Goal: Task Accomplishment & Management: Manage account settings

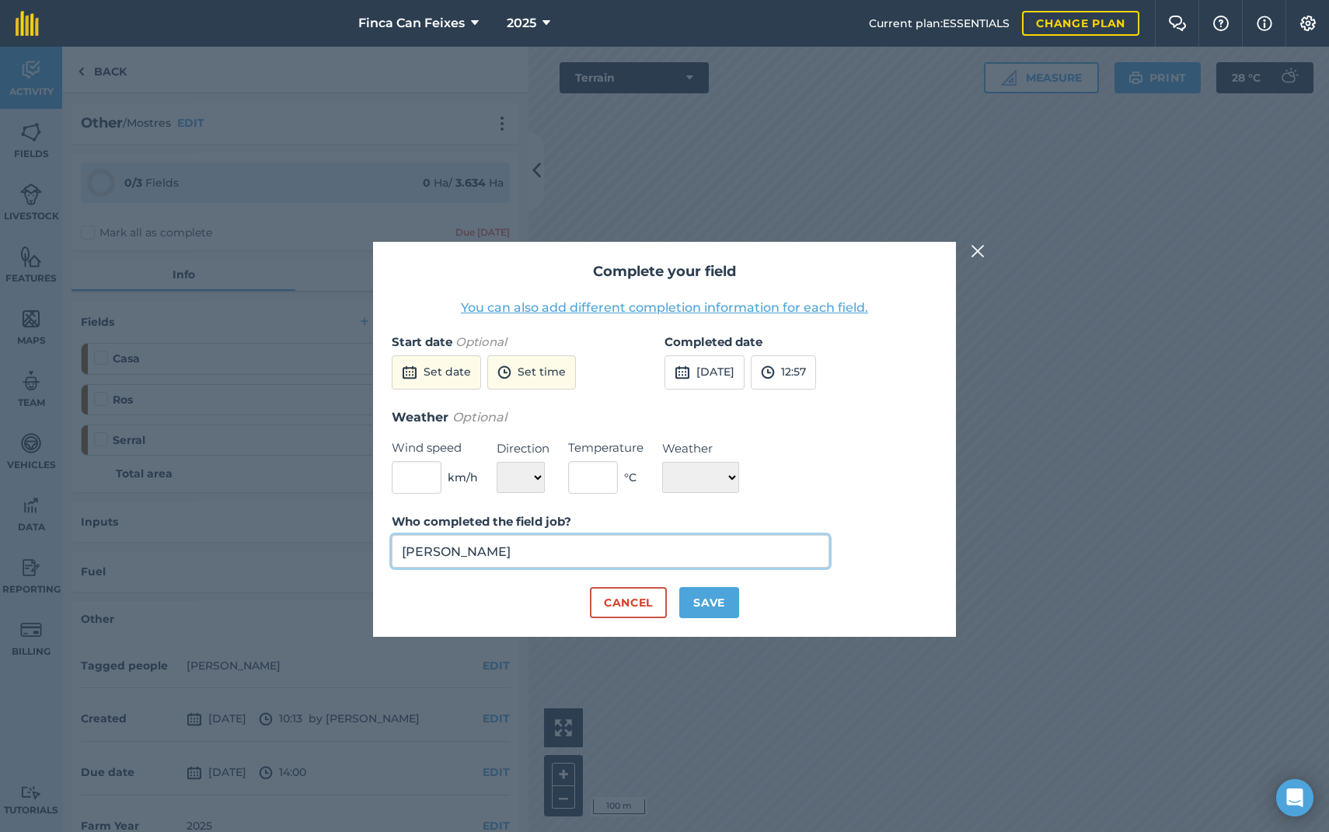
click at [522, 546] on input "[PERSON_NAME]" at bounding box center [611, 551] width 438 height 33
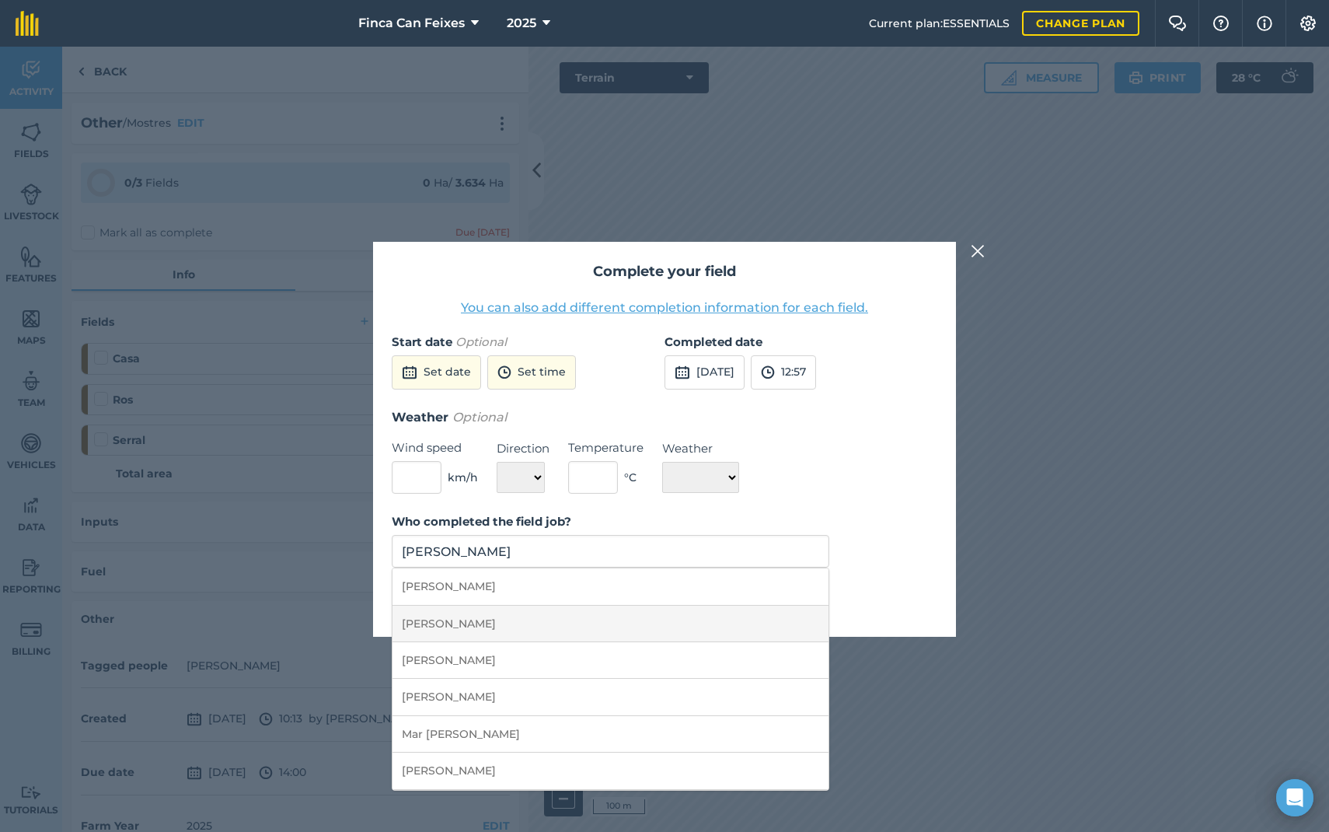
click at [475, 622] on li "[PERSON_NAME]" at bounding box center [611, 623] width 436 height 37
type input "[PERSON_NAME]"
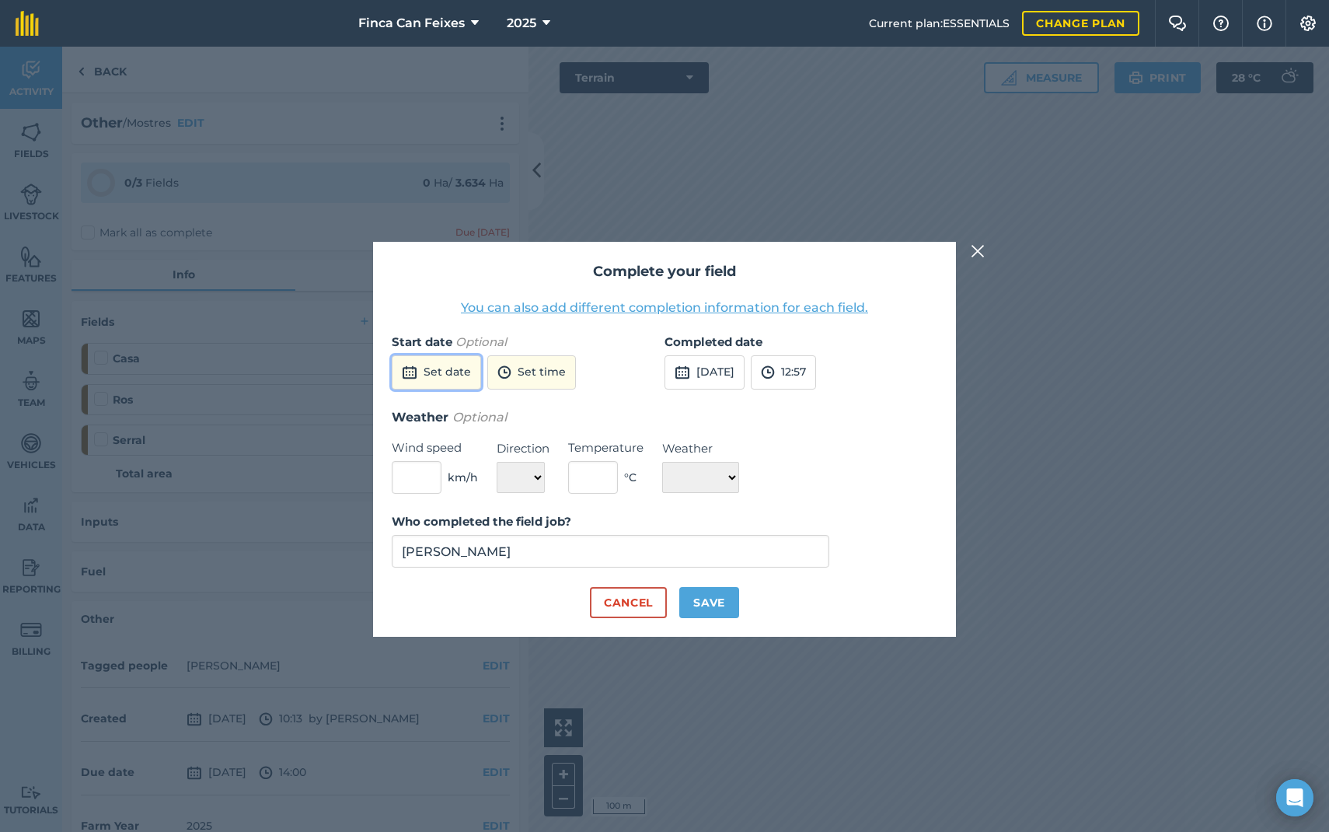
click at [449, 375] on button "Set date" at bounding box center [436, 372] width 89 height 34
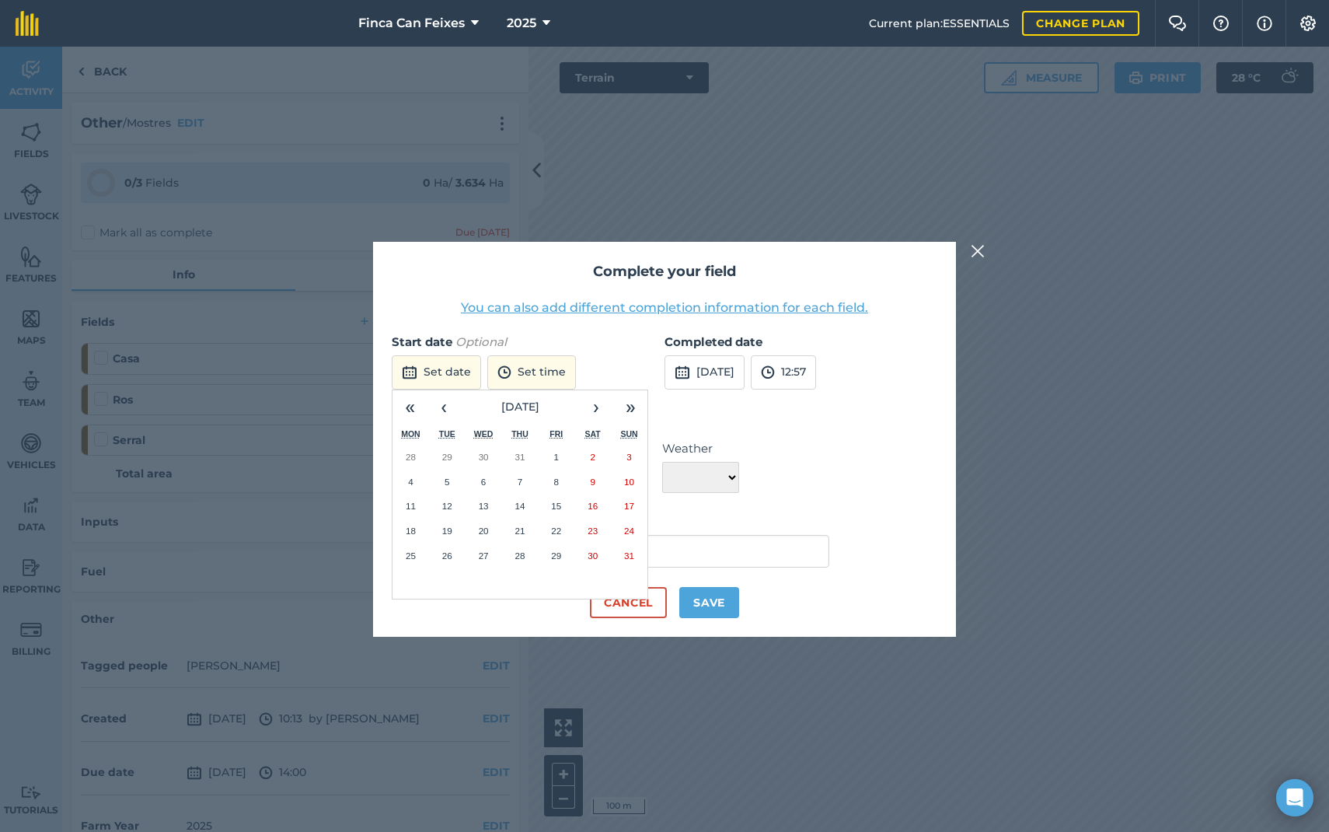
click at [581, 348] on label "Start date Optional" at bounding box center [528, 342] width 273 height 19
click at [709, 606] on button "Save" at bounding box center [709, 602] width 60 height 31
checkbox input "true"
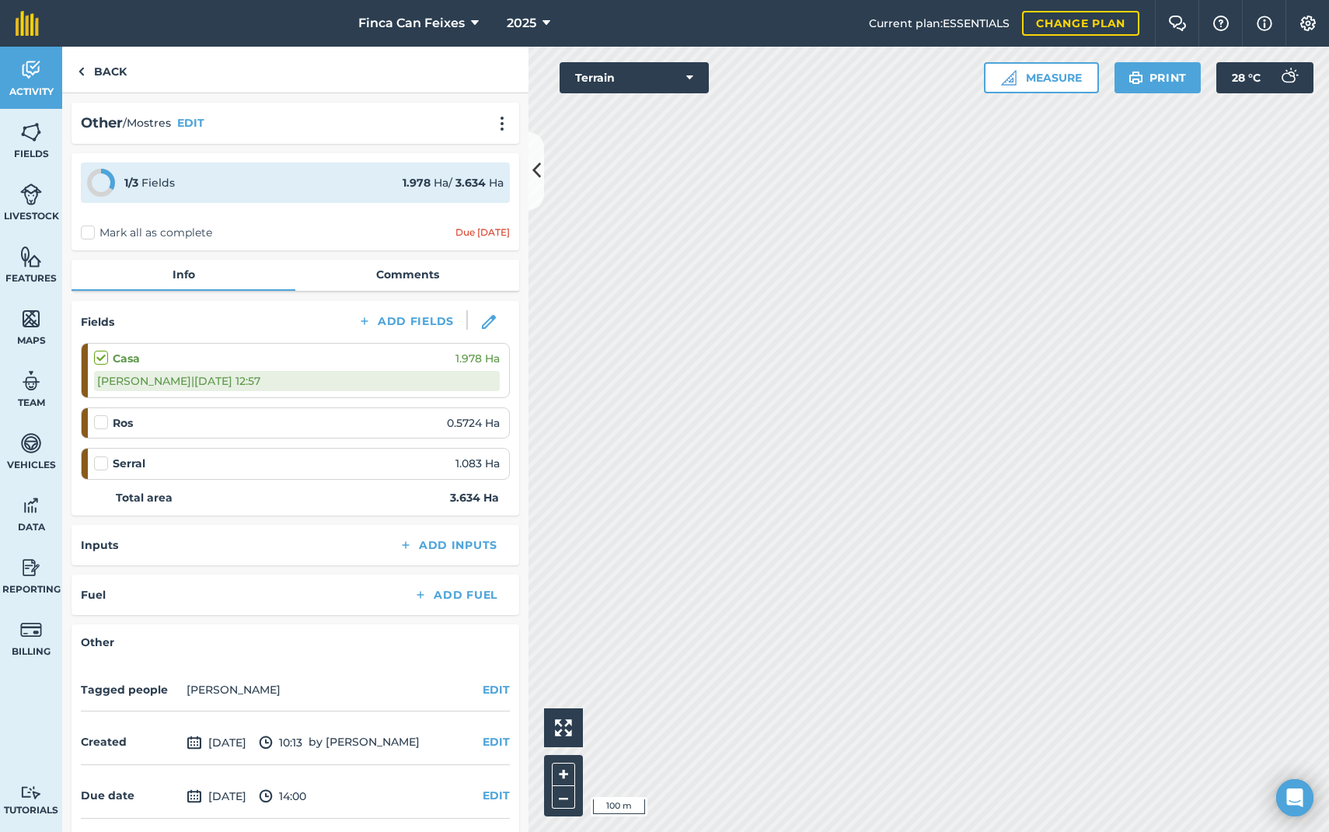
click at [98, 414] on label at bounding box center [103, 414] width 19 height 0
click at [98, 416] on input "checkbox" at bounding box center [99, 419] width 10 height 10
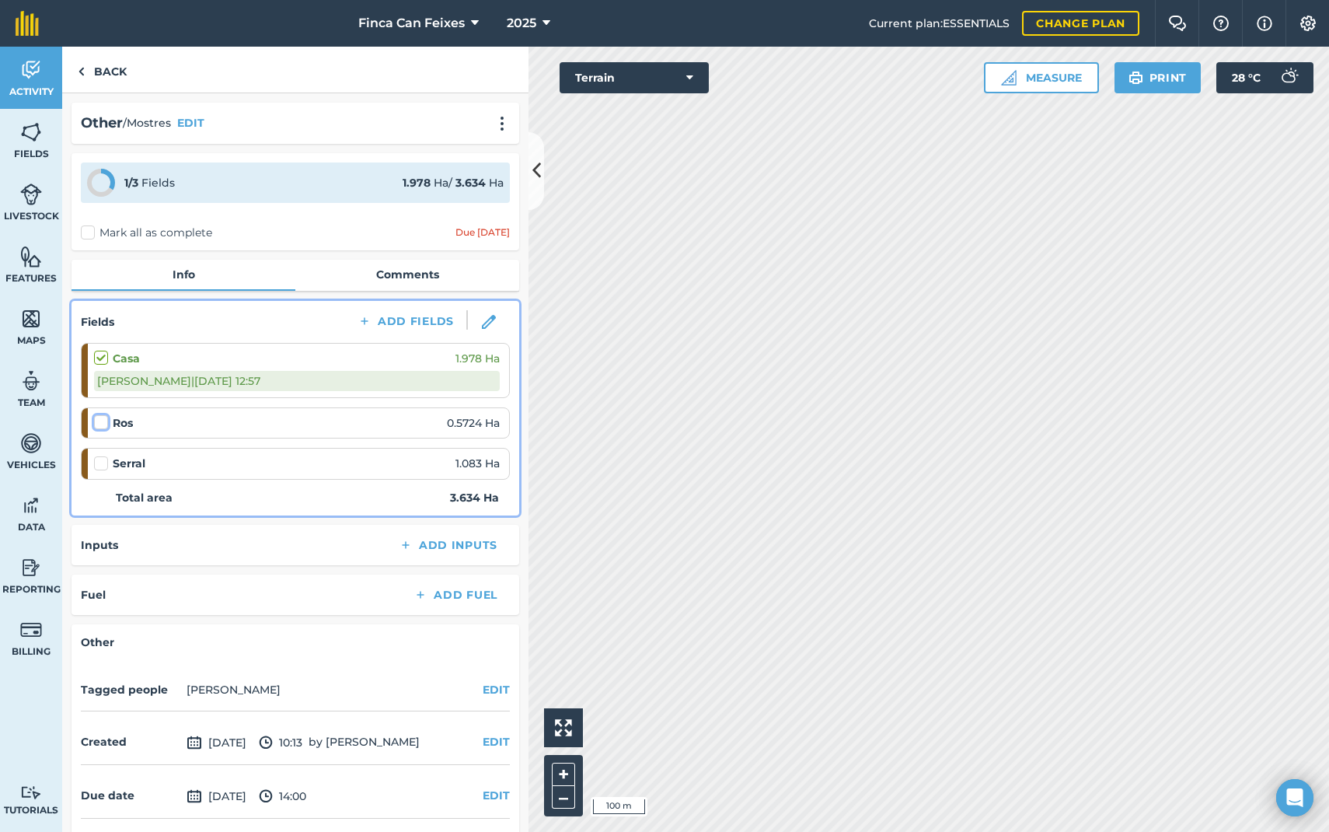
checkbox input "false"
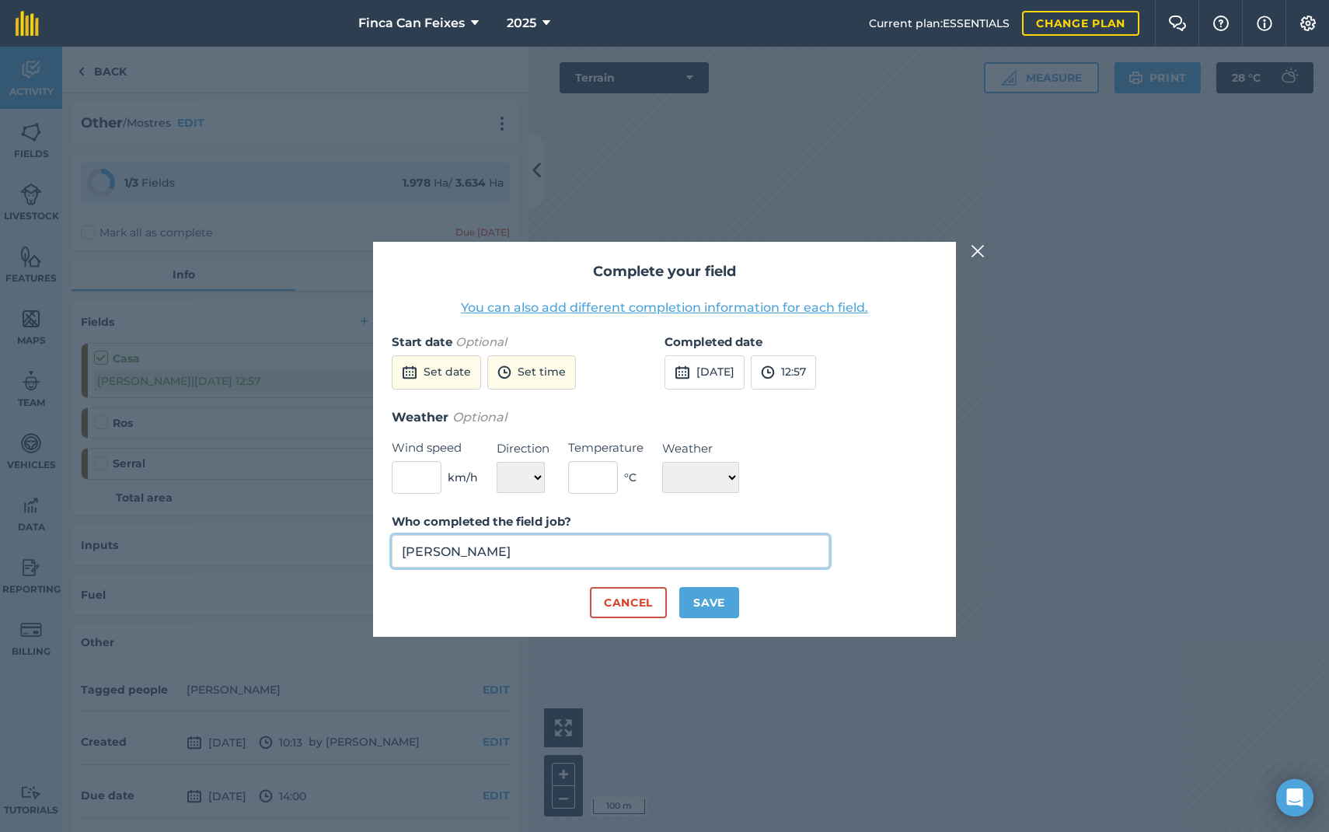
click at [476, 556] on input "[PERSON_NAME]" at bounding box center [611, 551] width 438 height 33
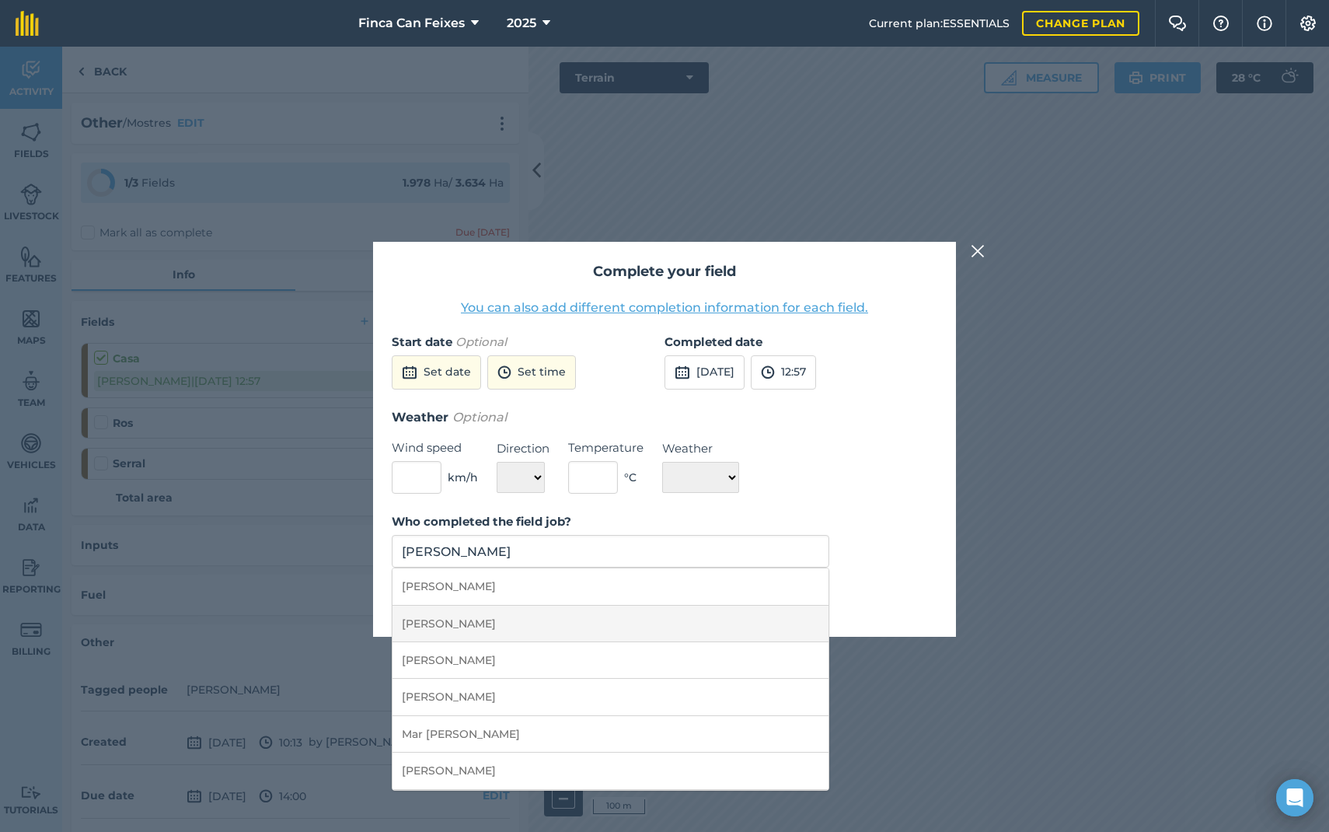
click at [497, 630] on li "[PERSON_NAME]" at bounding box center [611, 623] width 436 height 37
type input "[PERSON_NAME]"
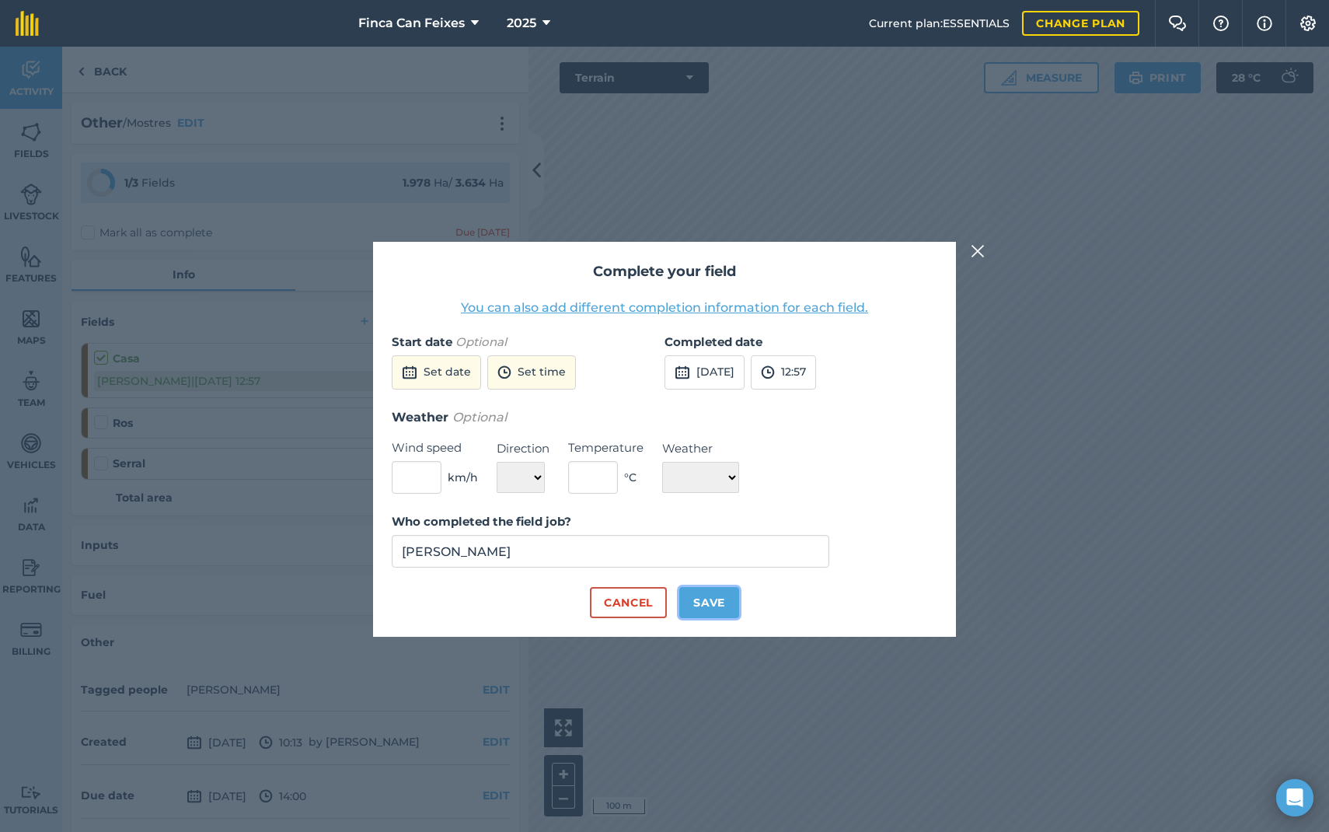
click at [699, 603] on button "Save" at bounding box center [709, 602] width 60 height 31
checkbox input "true"
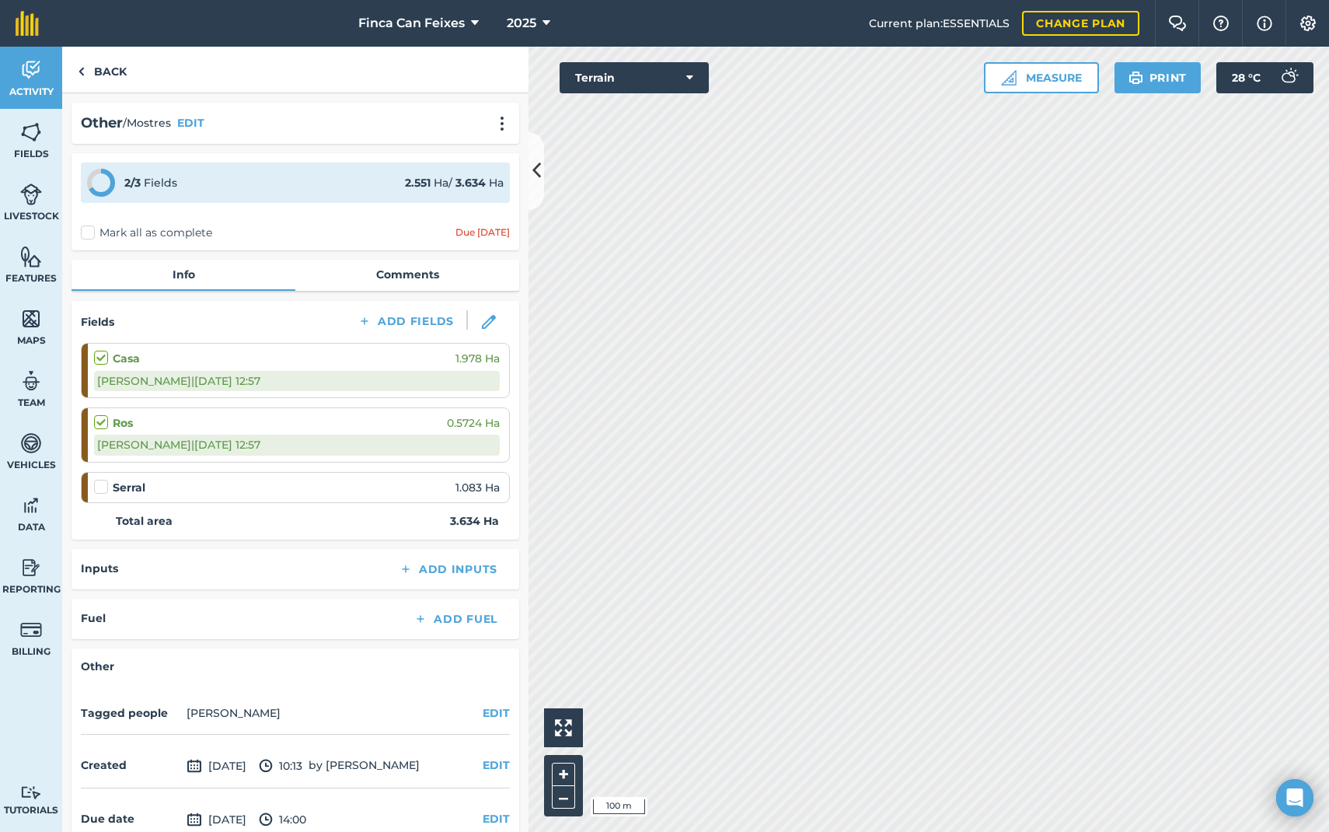
click at [151, 486] on div "Serral 1.083 Ha" at bounding box center [297, 487] width 406 height 17
click at [102, 479] on label at bounding box center [103, 479] width 19 height 0
click at [102, 487] on input "checkbox" at bounding box center [99, 484] width 10 height 10
checkbox input "false"
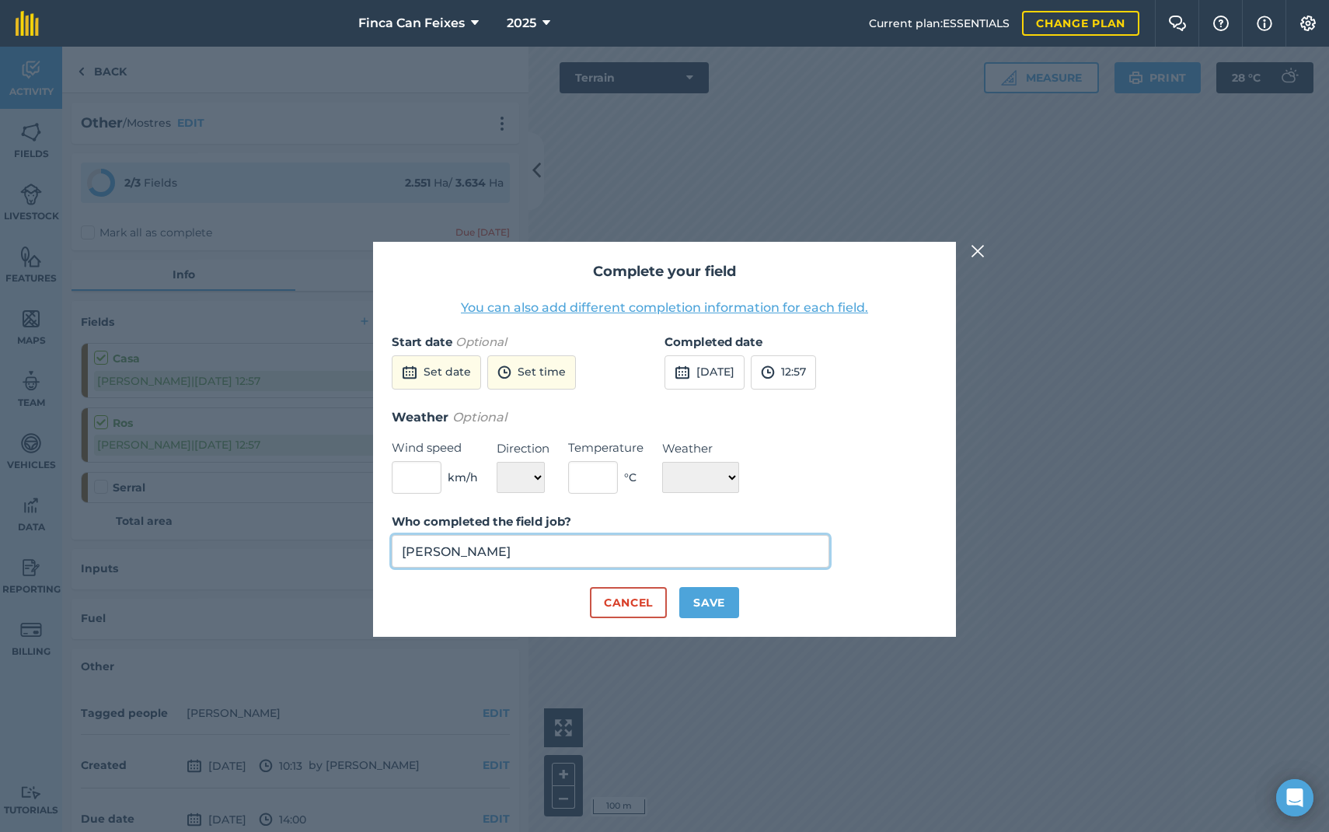
click at [452, 543] on input "[PERSON_NAME]" at bounding box center [611, 551] width 438 height 33
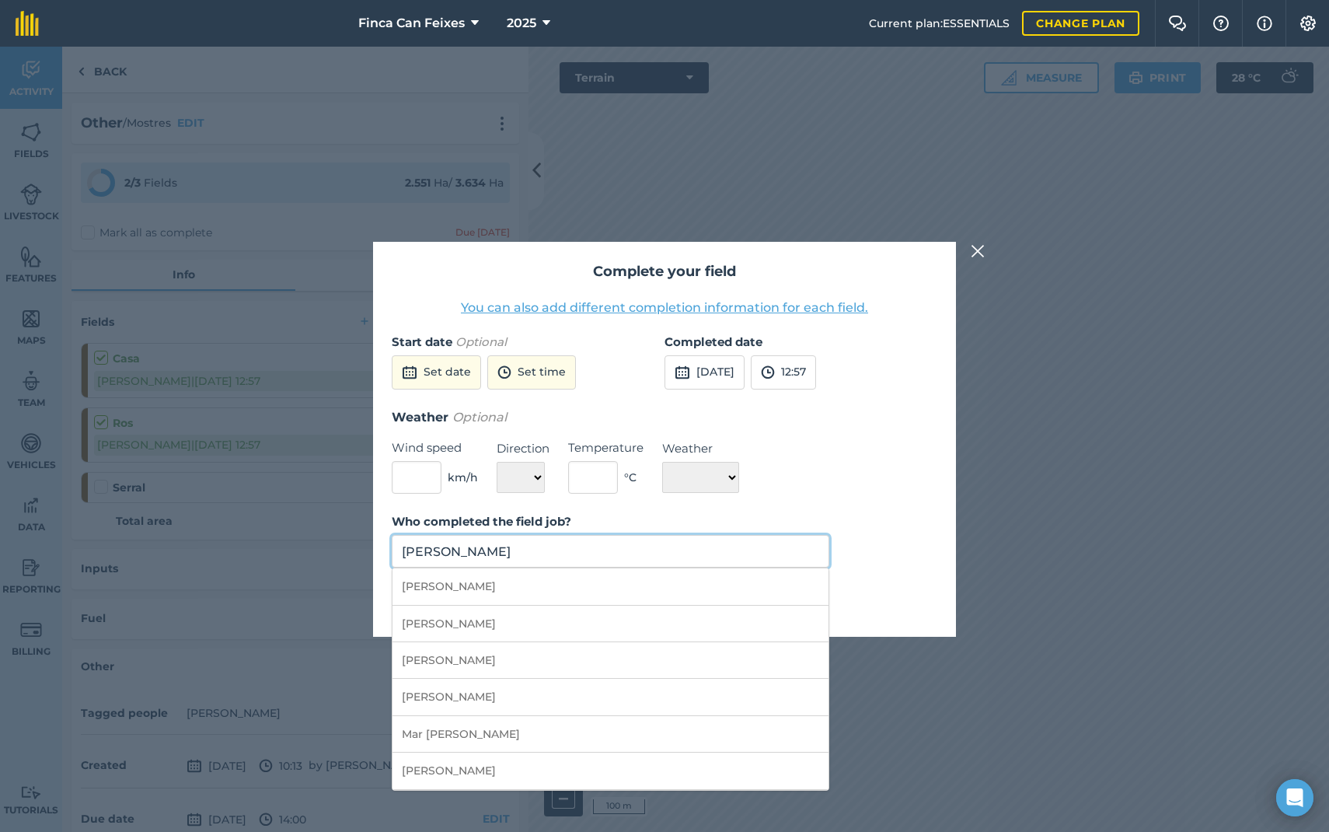
click at [452, 543] on input "[PERSON_NAME]" at bounding box center [611, 551] width 438 height 33
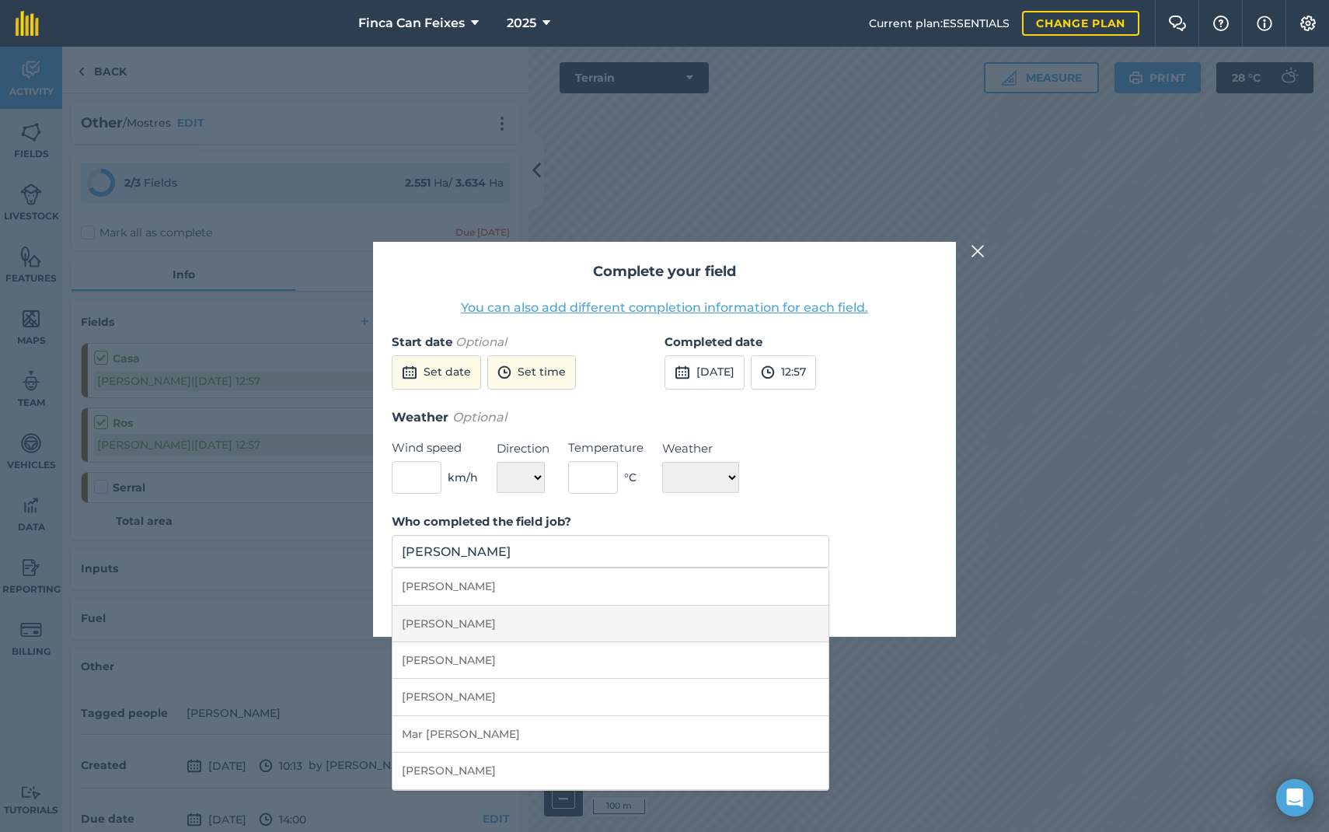
click at [514, 619] on li "[PERSON_NAME]" at bounding box center [611, 623] width 436 height 37
type input "[PERSON_NAME]"
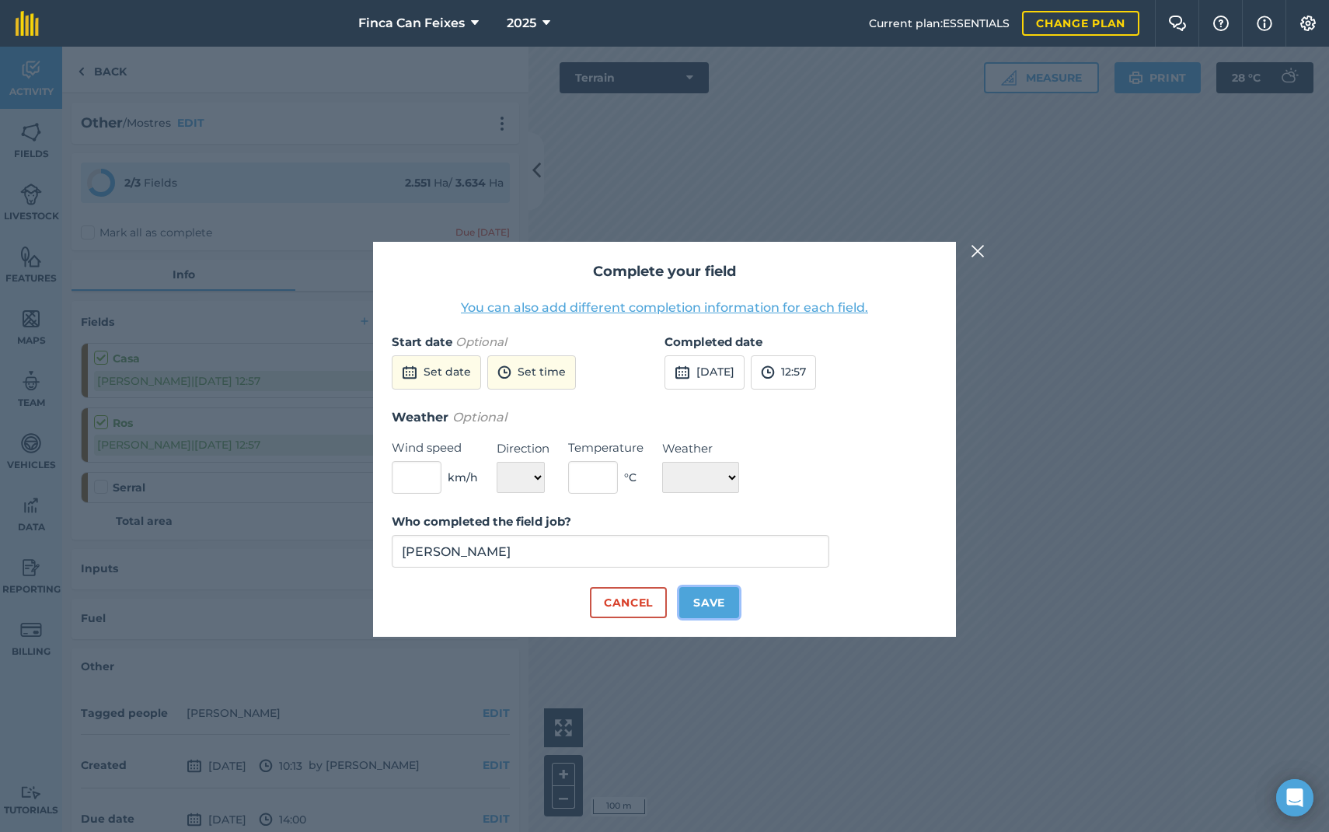
click at [706, 600] on button "Save" at bounding box center [709, 602] width 60 height 31
checkbox input "true"
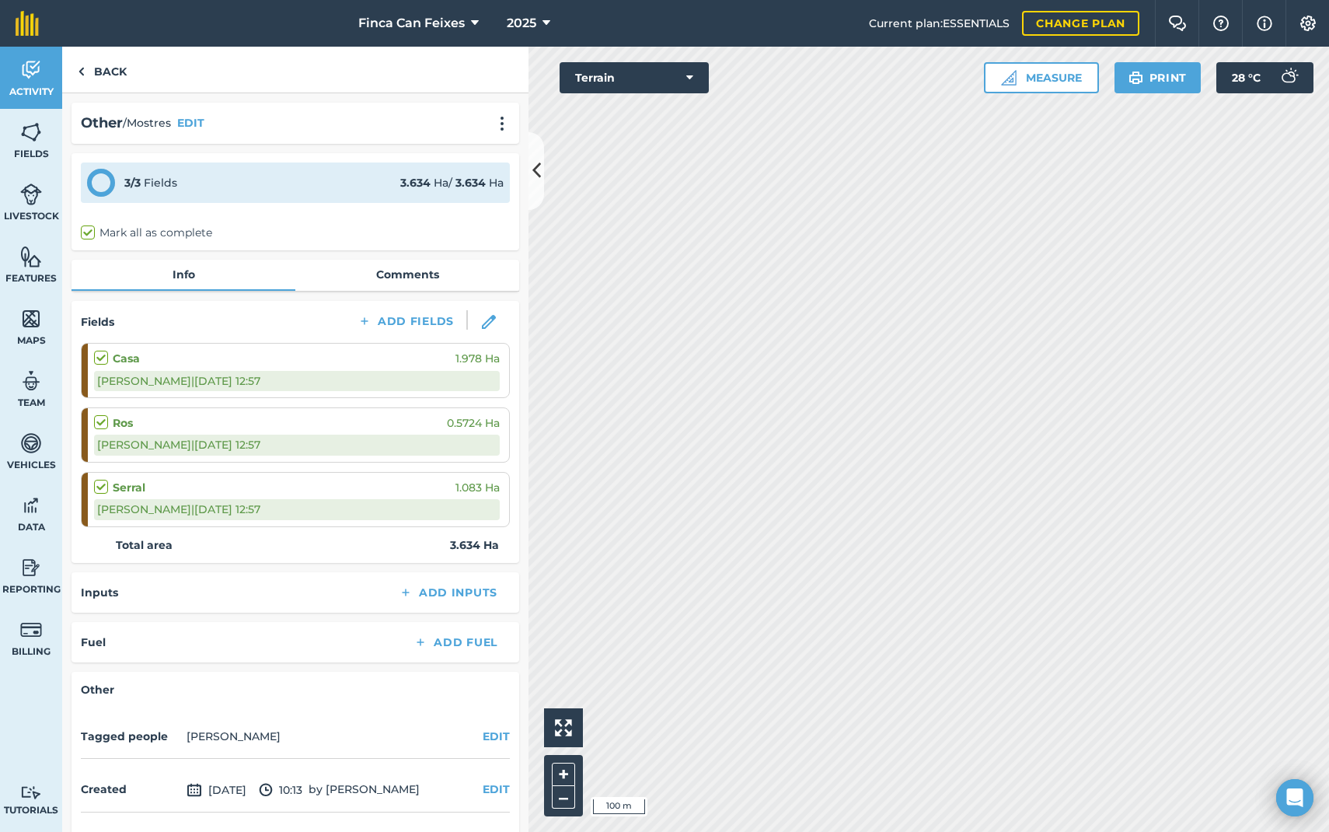
click at [89, 231] on label "Mark all as complete" at bounding box center [146, 233] width 131 height 16
click at [89, 231] on input "Mark all as complete" at bounding box center [86, 230] width 10 height 10
checkbox input "true"
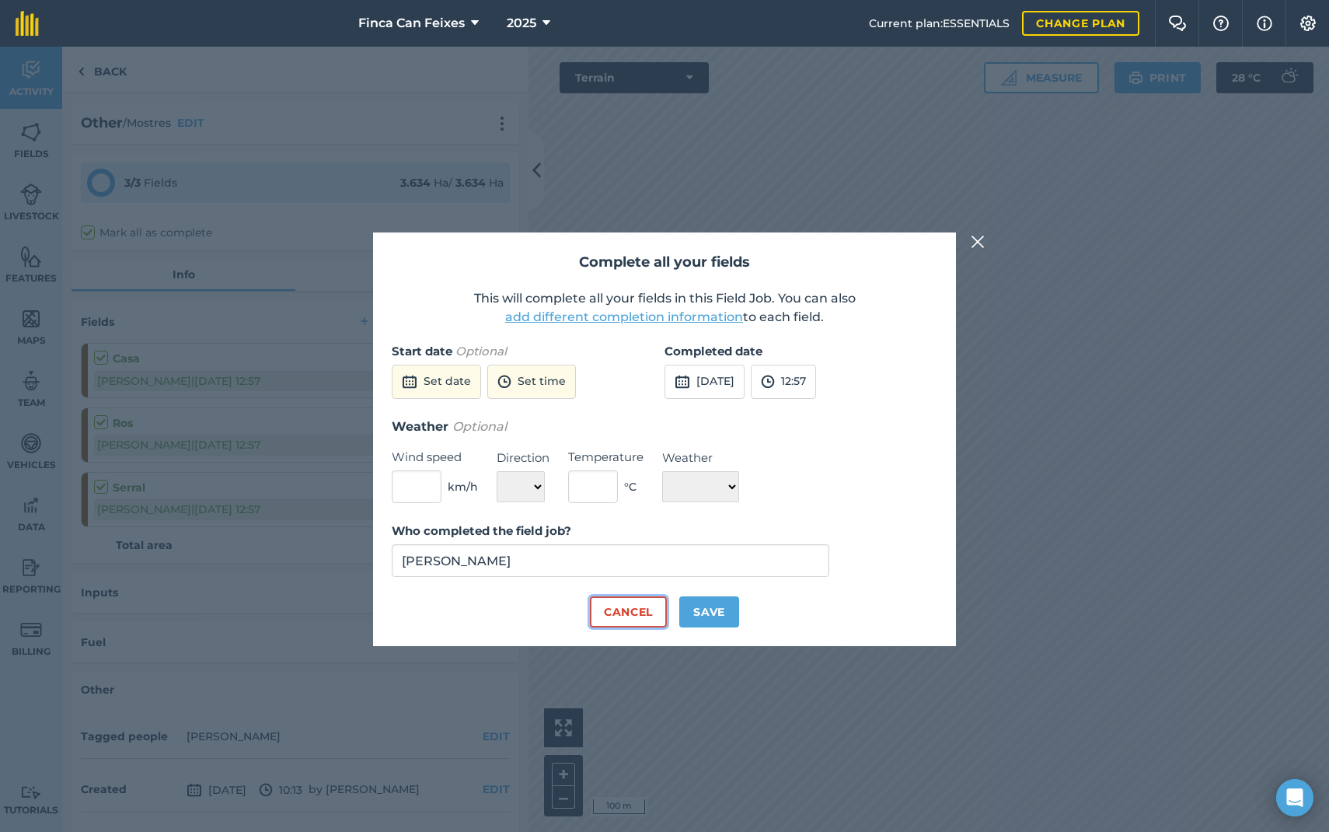
click at [654, 609] on button "Cancel" at bounding box center [628, 611] width 77 height 31
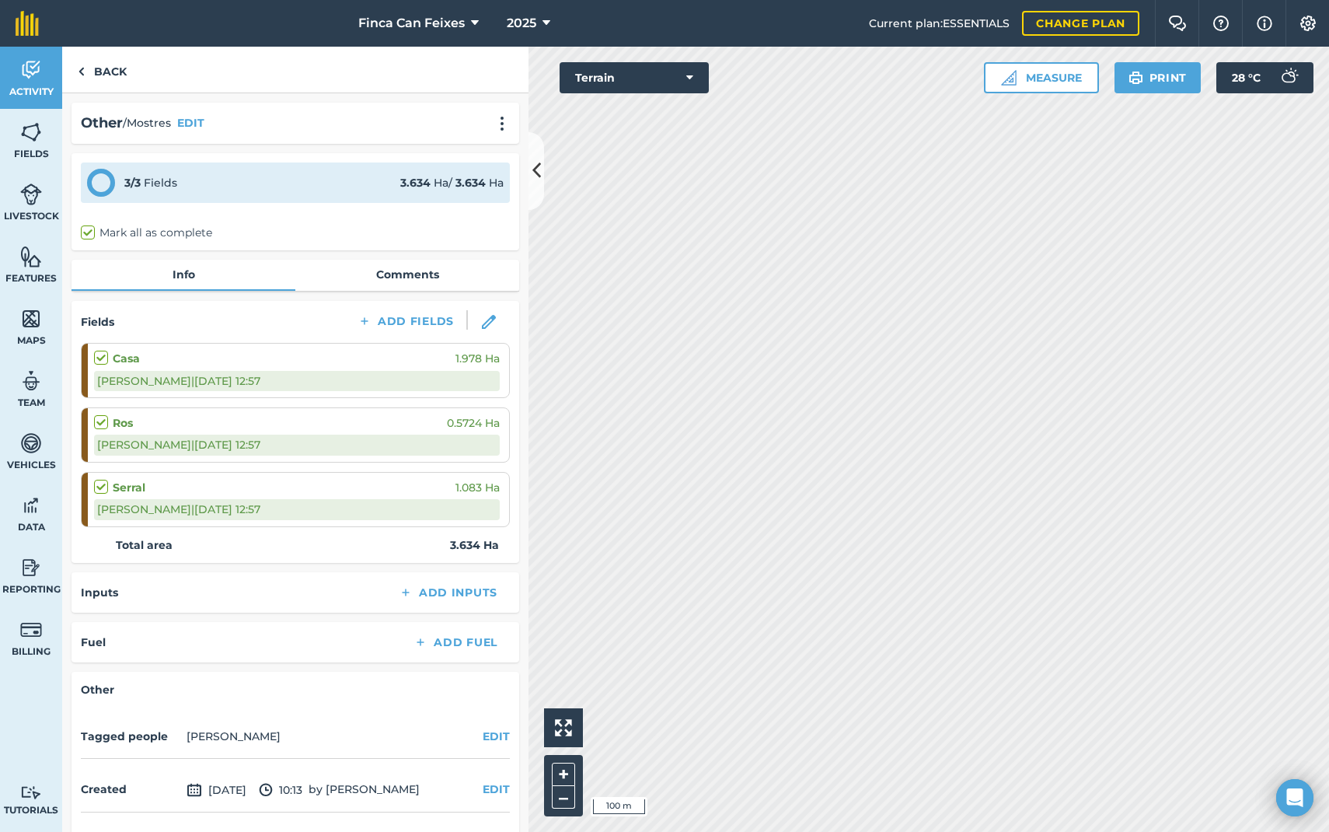
scroll to position [51, 0]
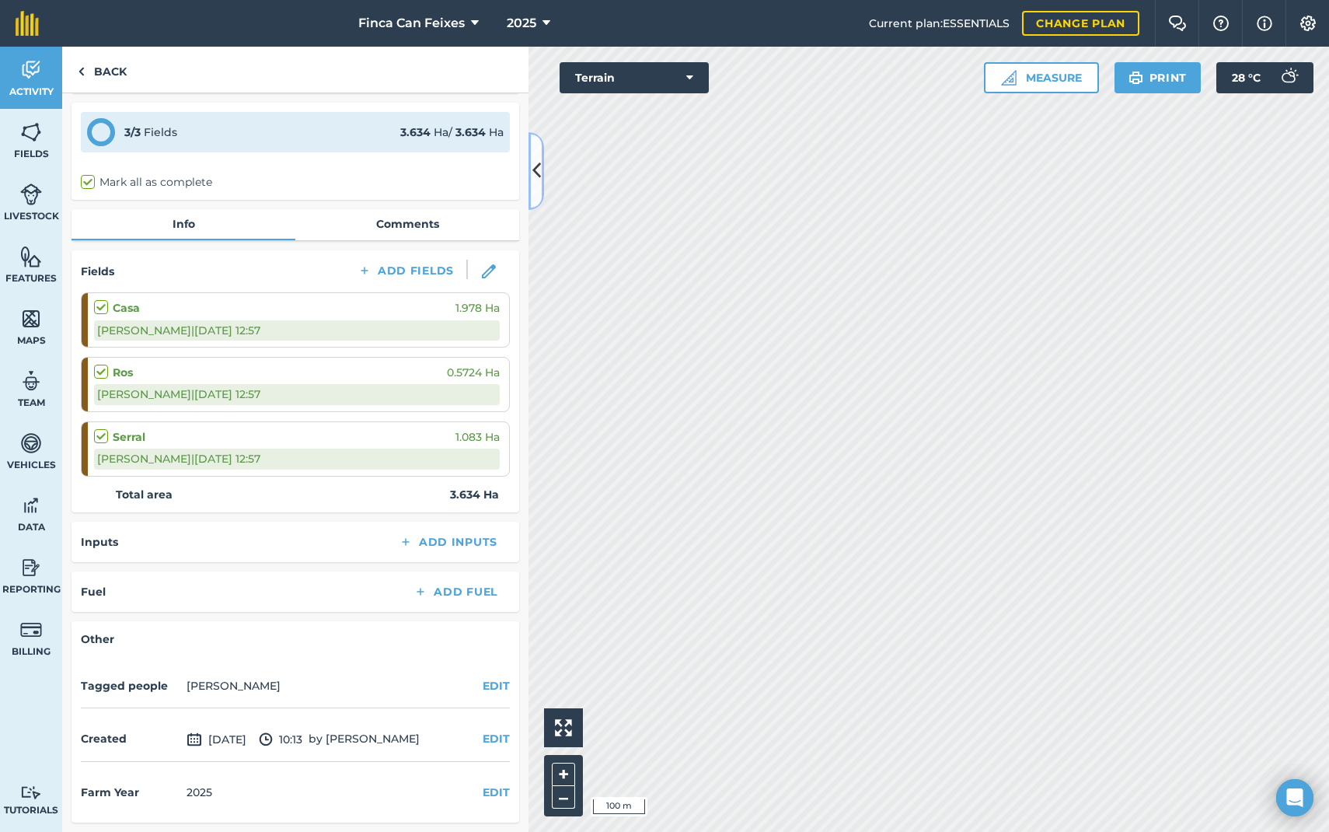
click at [533, 155] on button at bounding box center [537, 171] width 16 height 78
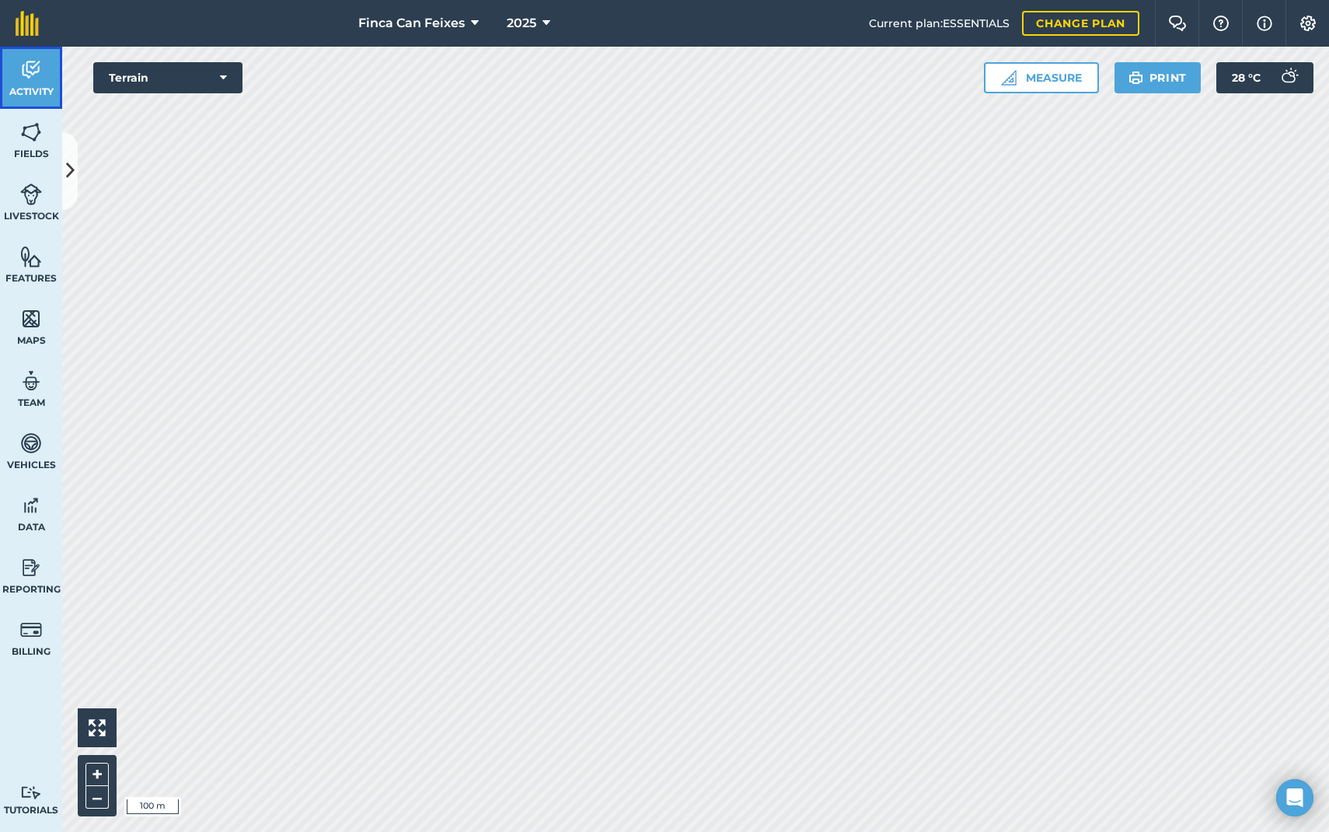
click at [40, 85] on span "Activity" at bounding box center [31, 91] width 62 height 12
